Goal: Transaction & Acquisition: Purchase product/service

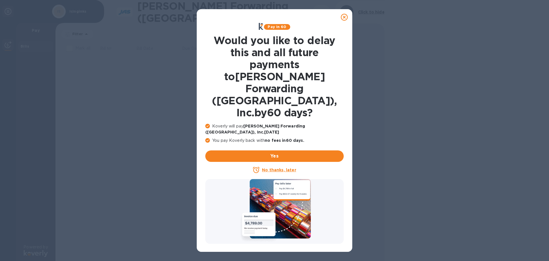
click at [286, 167] on u "No thanks, later" at bounding box center [279, 169] width 34 height 5
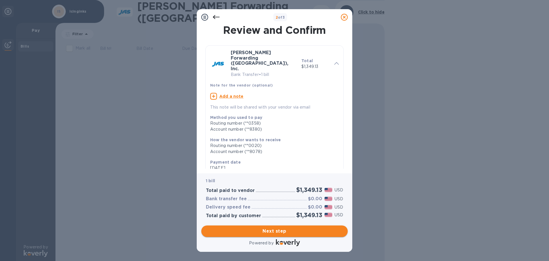
click at [295, 230] on span "Next step" at bounding box center [274, 230] width 137 height 7
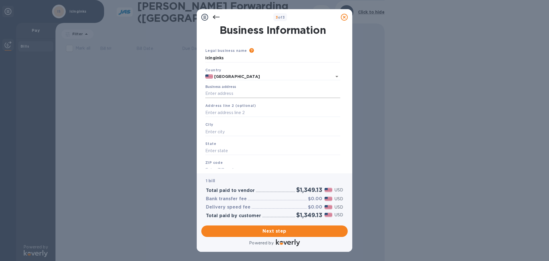
click at [224, 92] on input "Business address" at bounding box center [272, 93] width 135 height 9
type input "[STREET_ADDRESS]"
type input "Madera"
type input "CA"
type input "93637"
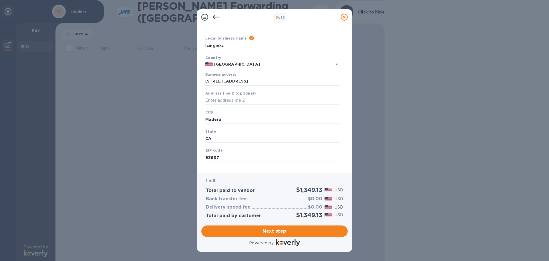
scroll to position [19, 0]
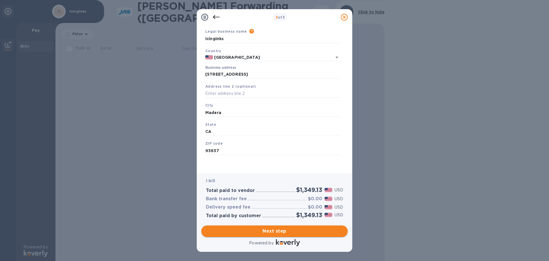
click at [283, 232] on span "Next step" at bounding box center [274, 230] width 137 height 7
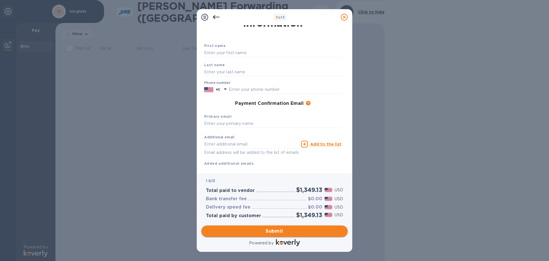
click at [291, 231] on span "Submit" at bounding box center [274, 230] width 137 height 7
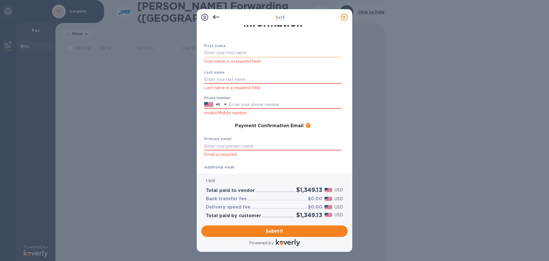
scroll to position [0, 0]
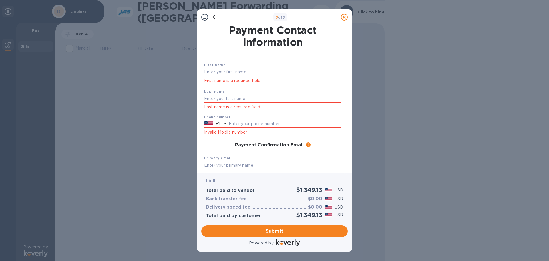
click at [217, 71] on input "text" at bounding box center [272, 72] width 137 height 9
type input "Revneet [PERSON_NAME]"
type input "[PERSON_NAME]"
type input "4095495728"
type input "[PERSON_NAME][EMAIL_ADDRESS][DOMAIN_NAME]"
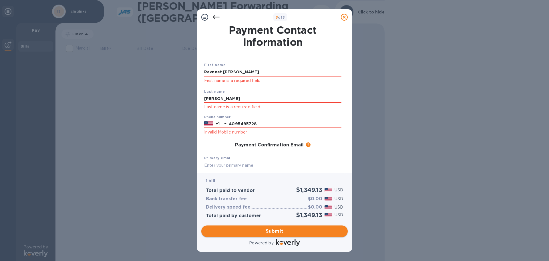
click at [276, 235] on button "Submit" at bounding box center [274, 230] width 146 height 11
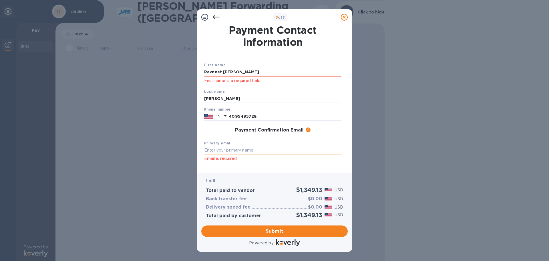
click at [220, 149] on input "text" at bounding box center [272, 150] width 137 height 9
click at [233, 151] on input "[PERSON_NAME][EMAIL_ADDRESS][DOMAIN_NAME]" at bounding box center [272, 150] width 137 height 9
type input "[PERSON_NAME][EMAIL_ADDRESS][DOMAIN_NAME]"
click at [239, 71] on input "Revneet [PERSON_NAME]" at bounding box center [272, 72] width 137 height 9
type input "Revneet"
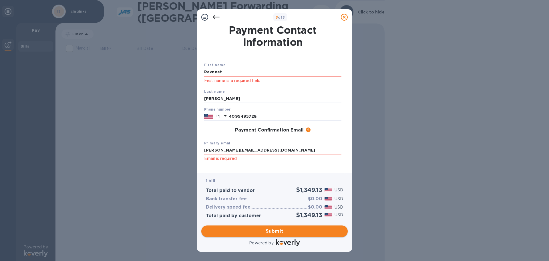
click at [279, 229] on span "Submit" at bounding box center [274, 230] width 137 height 7
